Goal: Task Accomplishment & Management: Manage account settings

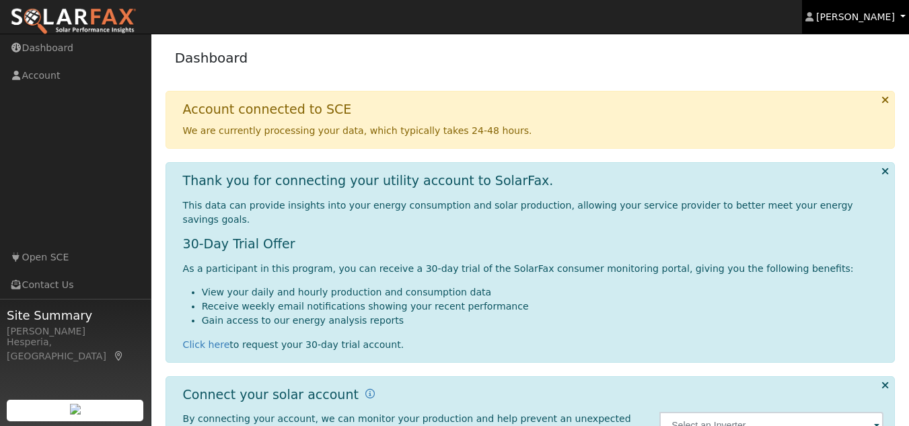
click at [873, 17] on span "[PERSON_NAME]" at bounding box center [855, 16] width 79 height 11
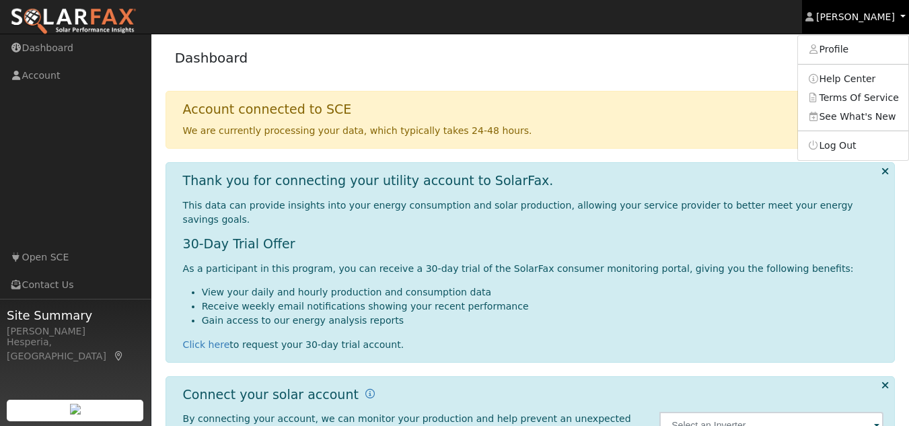
click at [894, 17] on span "[PERSON_NAME]" at bounding box center [855, 16] width 79 height 11
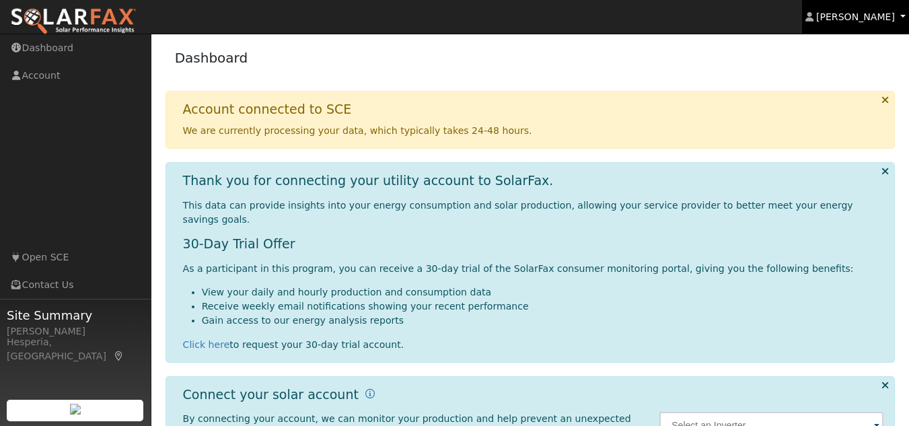
click at [894, 17] on span "[PERSON_NAME]" at bounding box center [855, 16] width 79 height 11
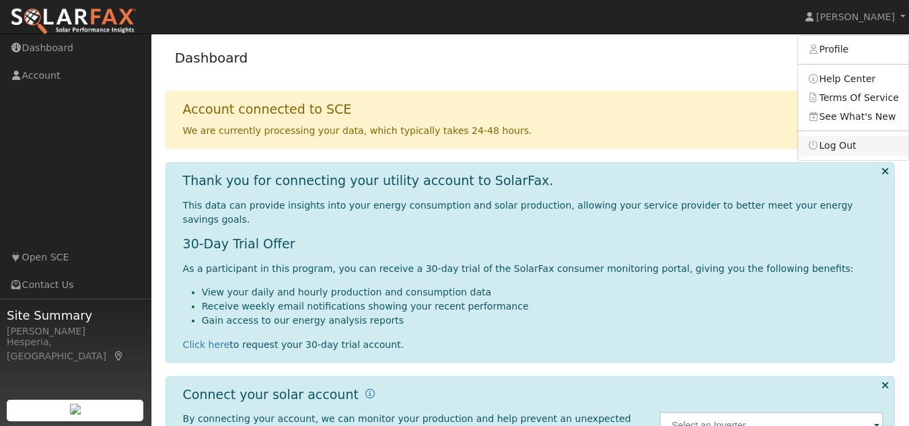
click at [848, 145] on link "Log Out" at bounding box center [853, 145] width 110 height 19
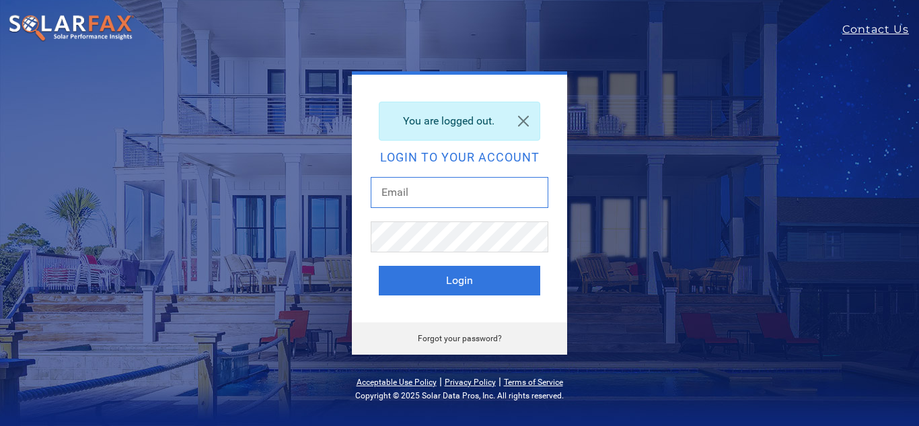
click at [433, 189] on input "text" at bounding box center [460, 192] width 178 height 31
click at [421, 185] on input "text" at bounding box center [460, 192] width 178 height 31
